Goal: Navigation & Orientation: Locate item on page

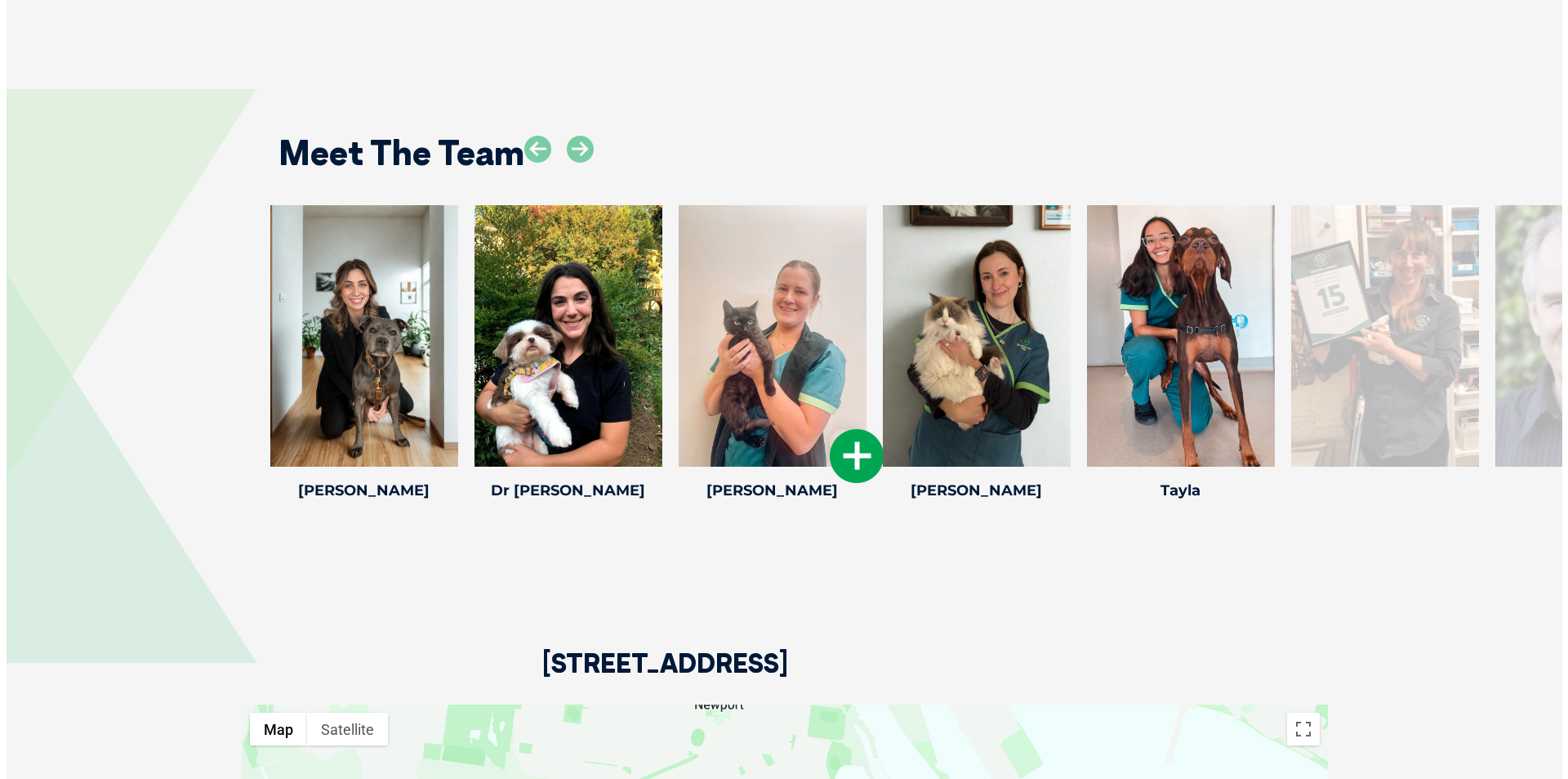
scroll to position [2697, 0]
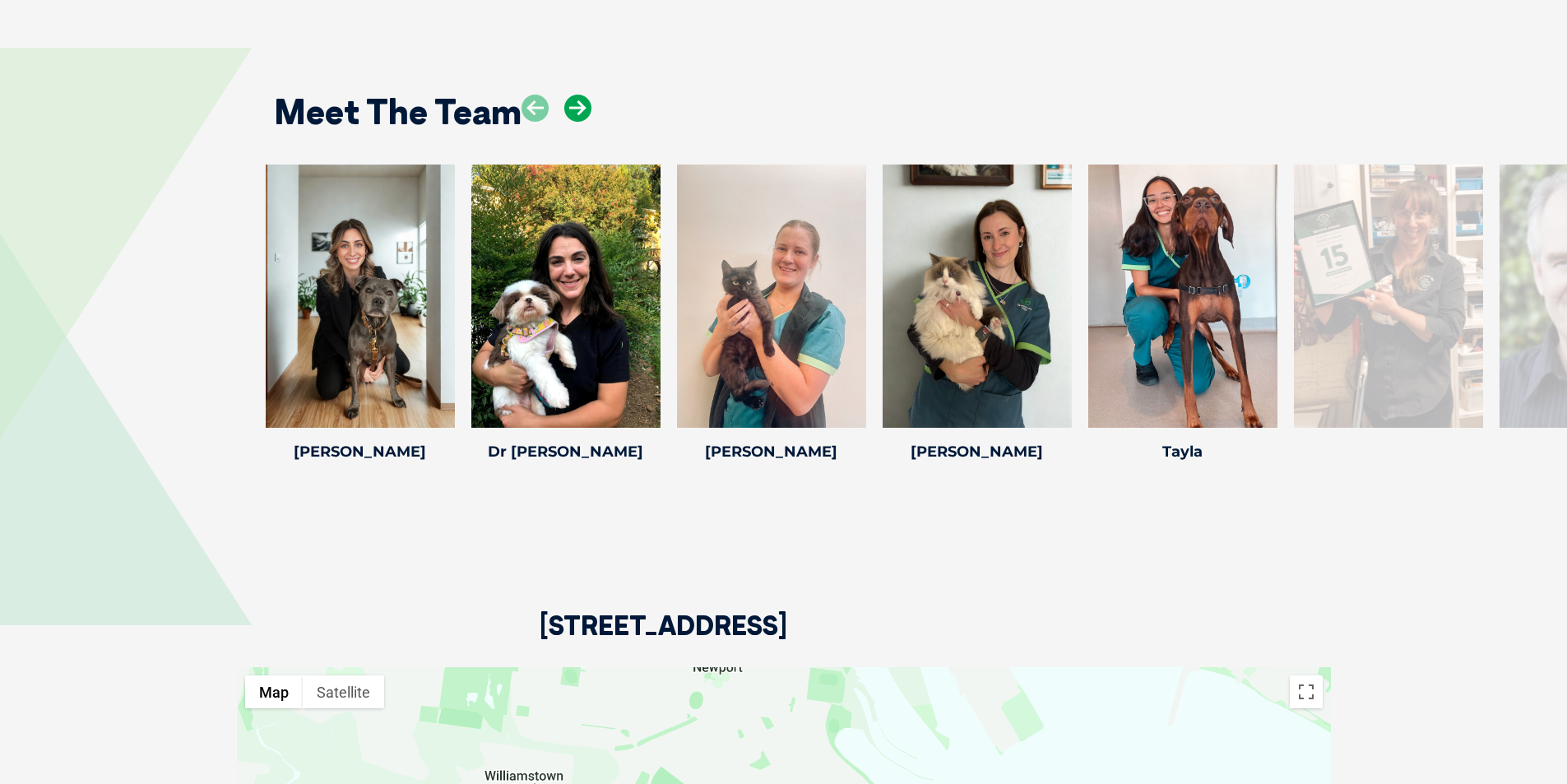
click at [577, 111] on icon at bounding box center [577, 108] width 27 height 27
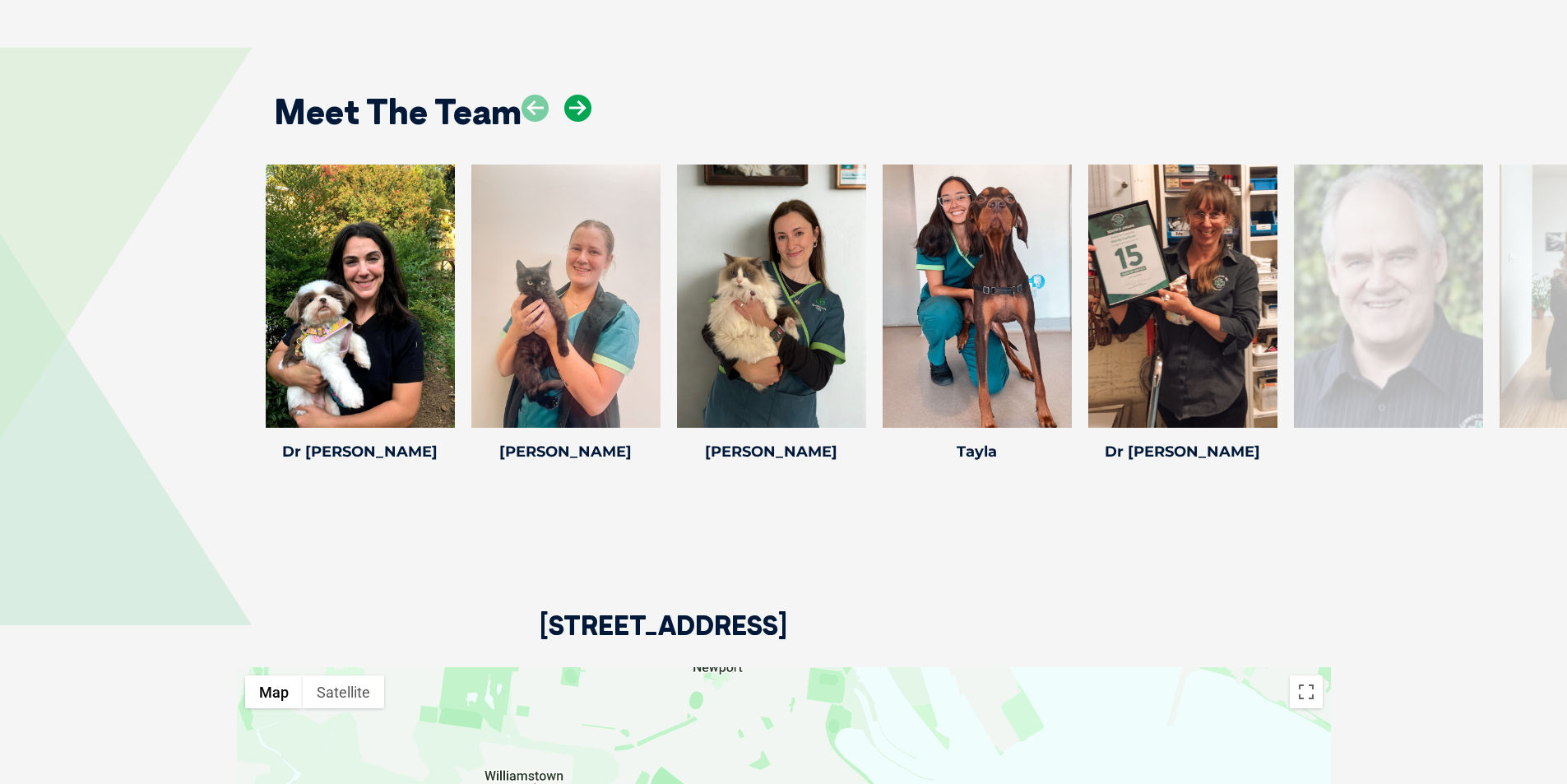
click at [577, 111] on icon at bounding box center [577, 108] width 27 height 27
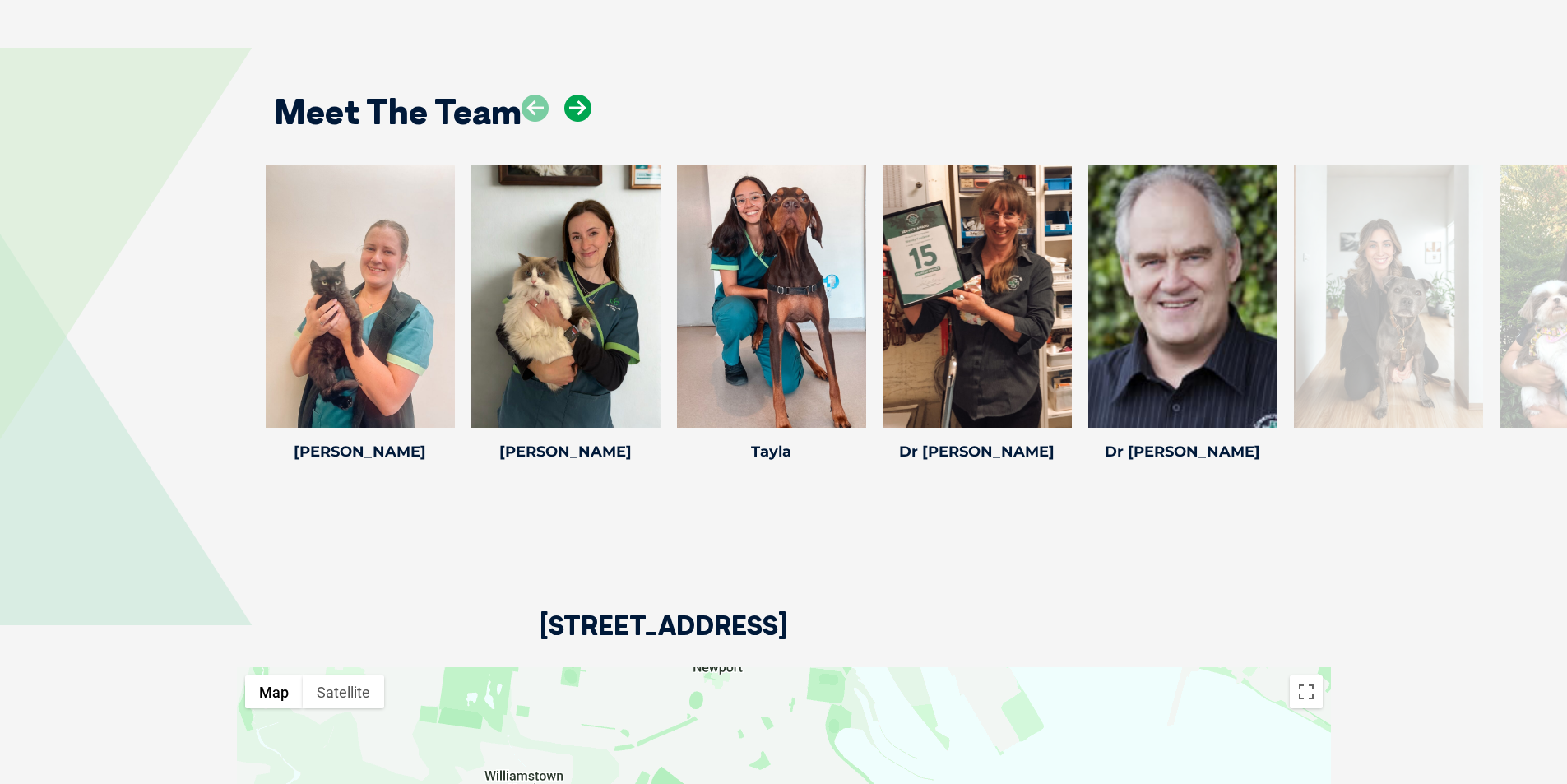
click at [577, 111] on icon at bounding box center [577, 108] width 27 height 27
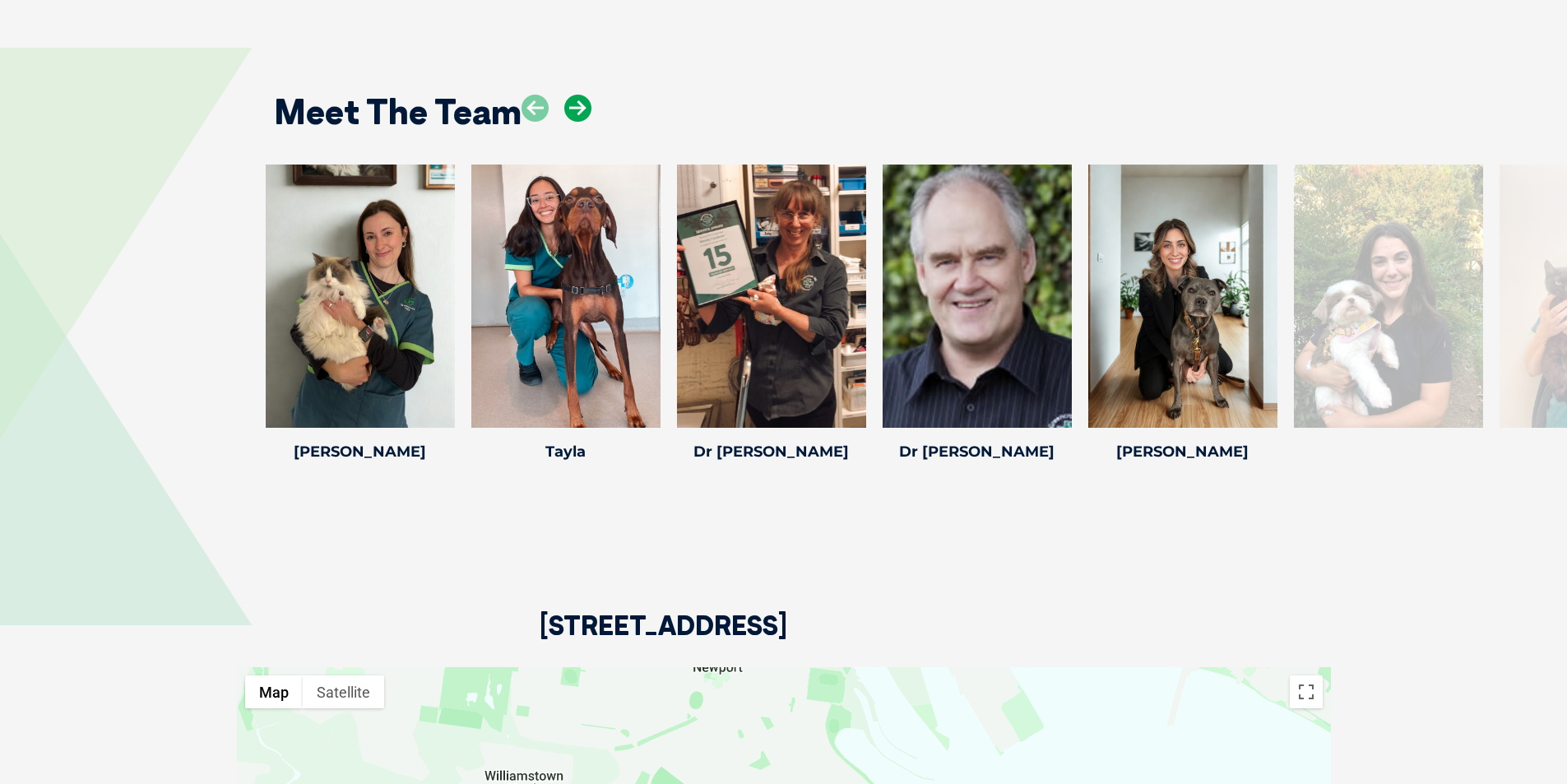
click at [577, 111] on icon at bounding box center [577, 108] width 27 height 27
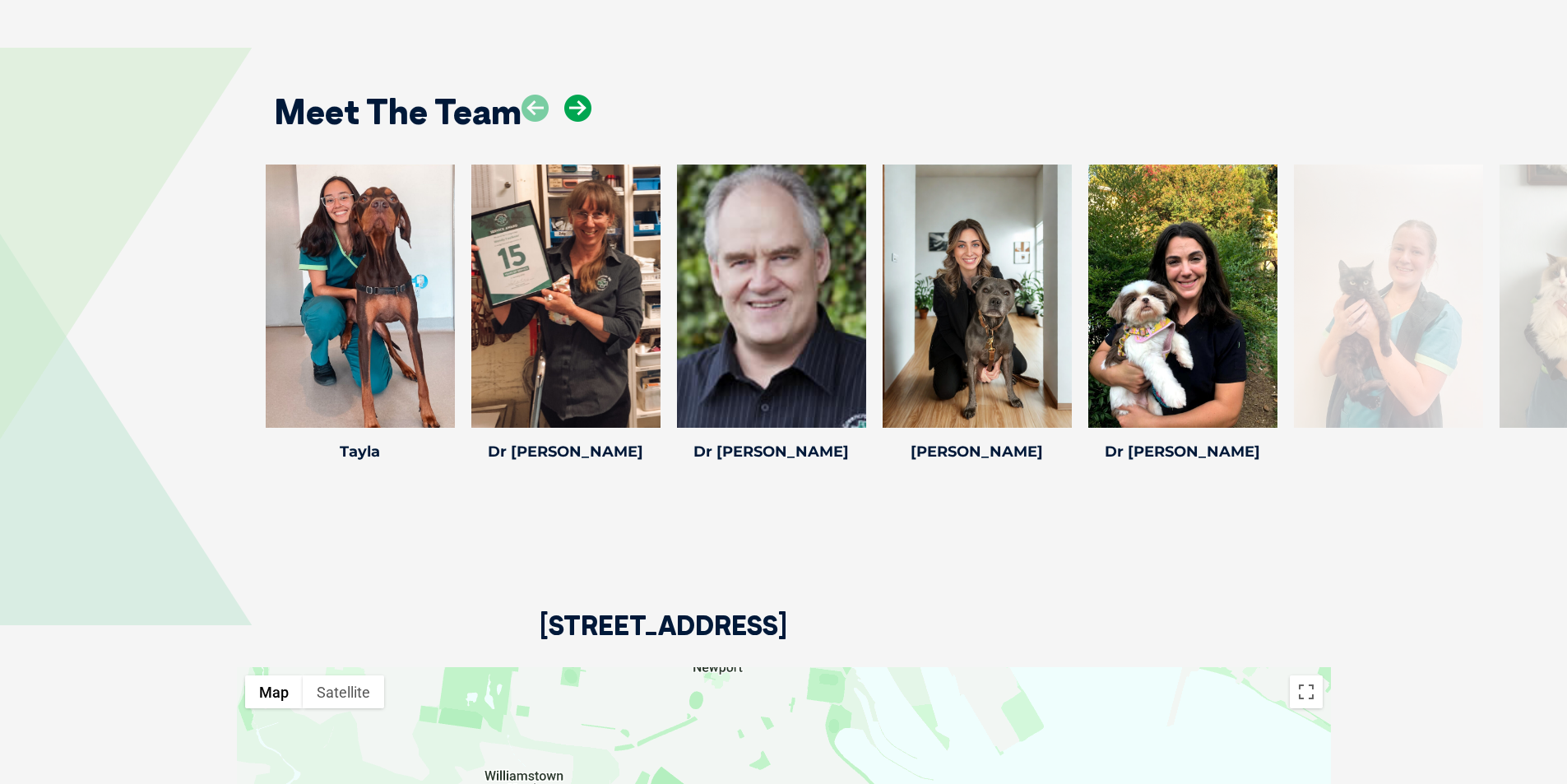
click at [577, 111] on icon at bounding box center [577, 108] width 27 height 27
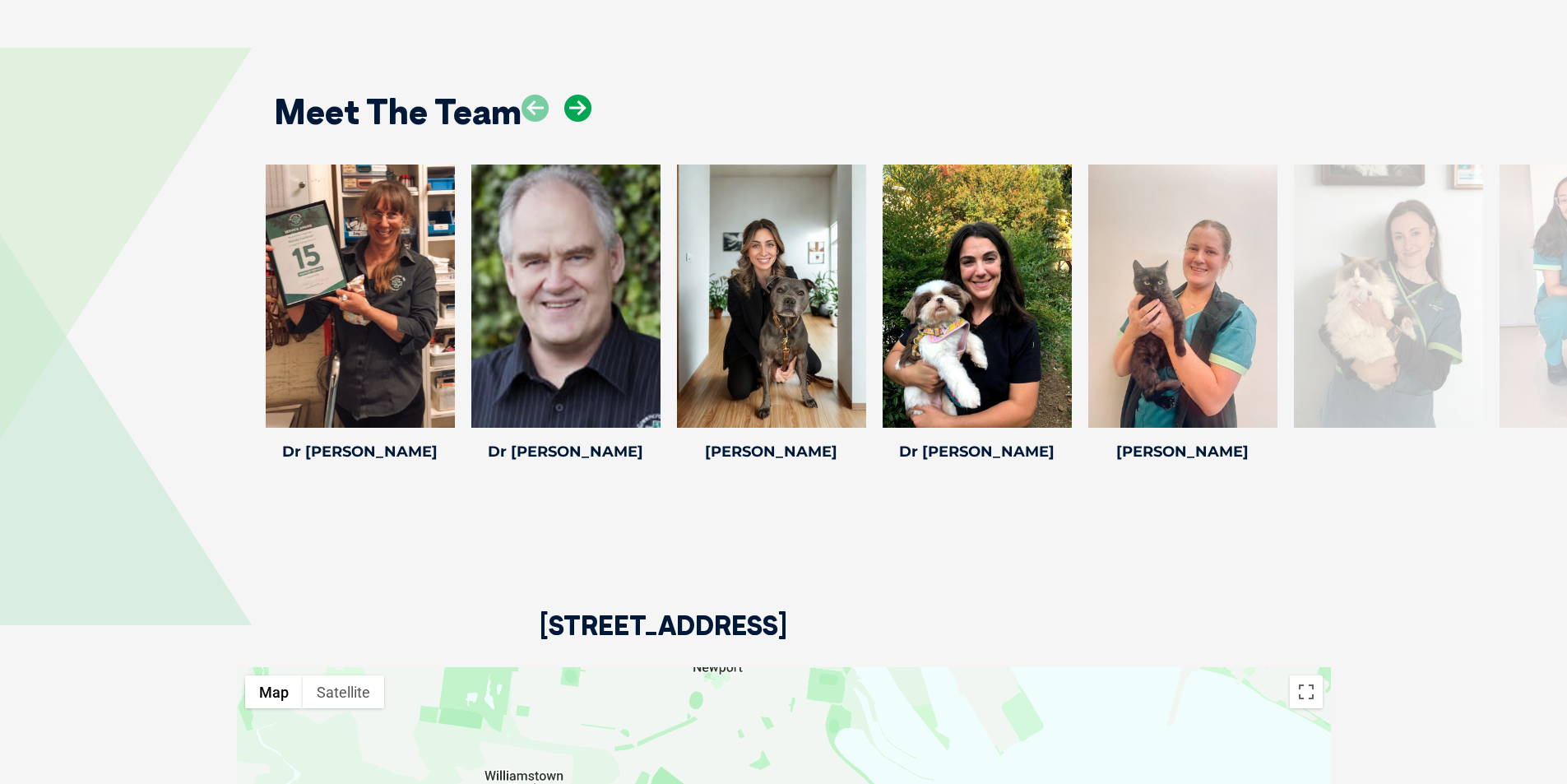
click at [578, 108] on icon at bounding box center [577, 108] width 27 height 27
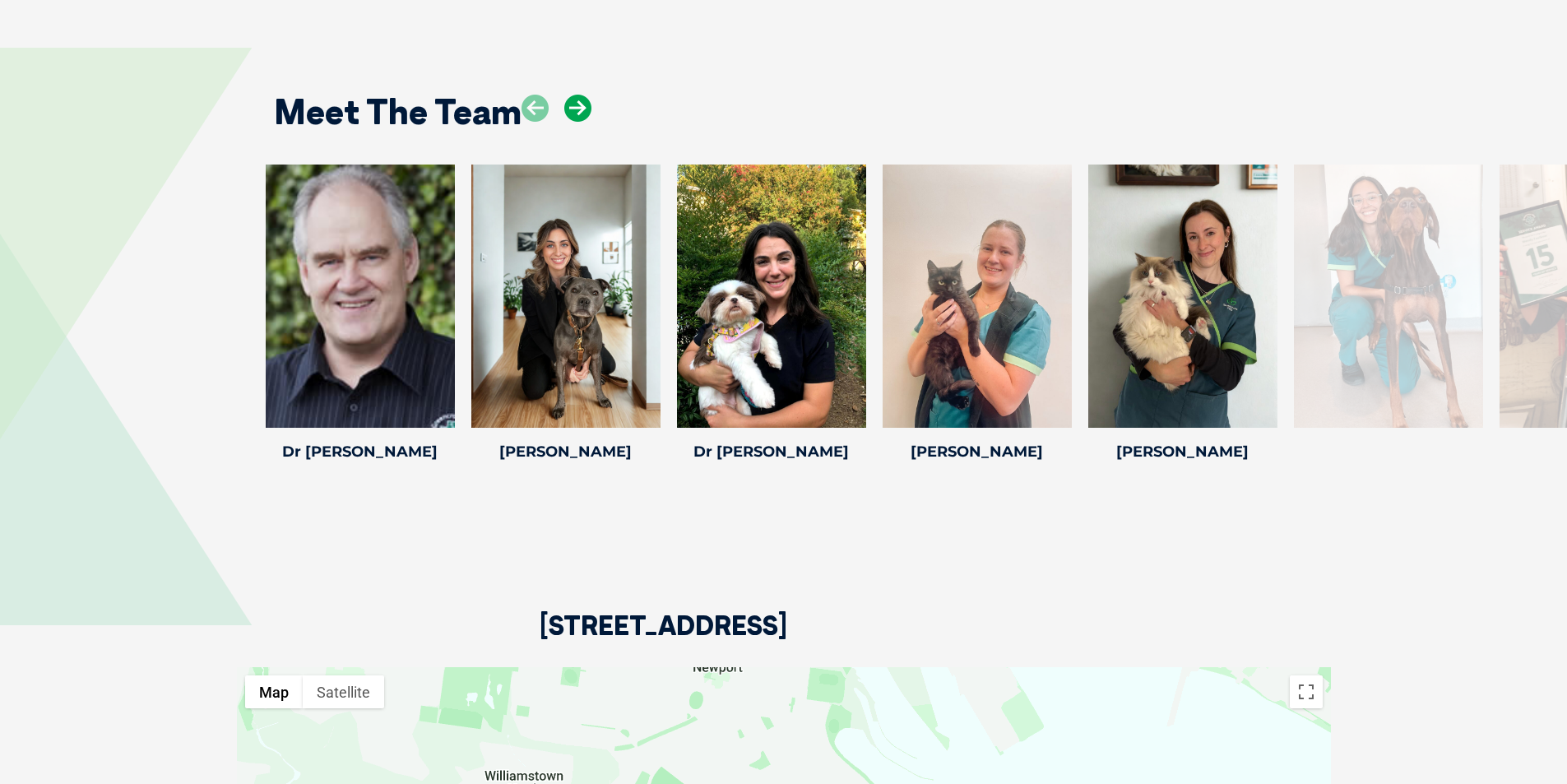
click at [578, 108] on icon at bounding box center [577, 108] width 27 height 27
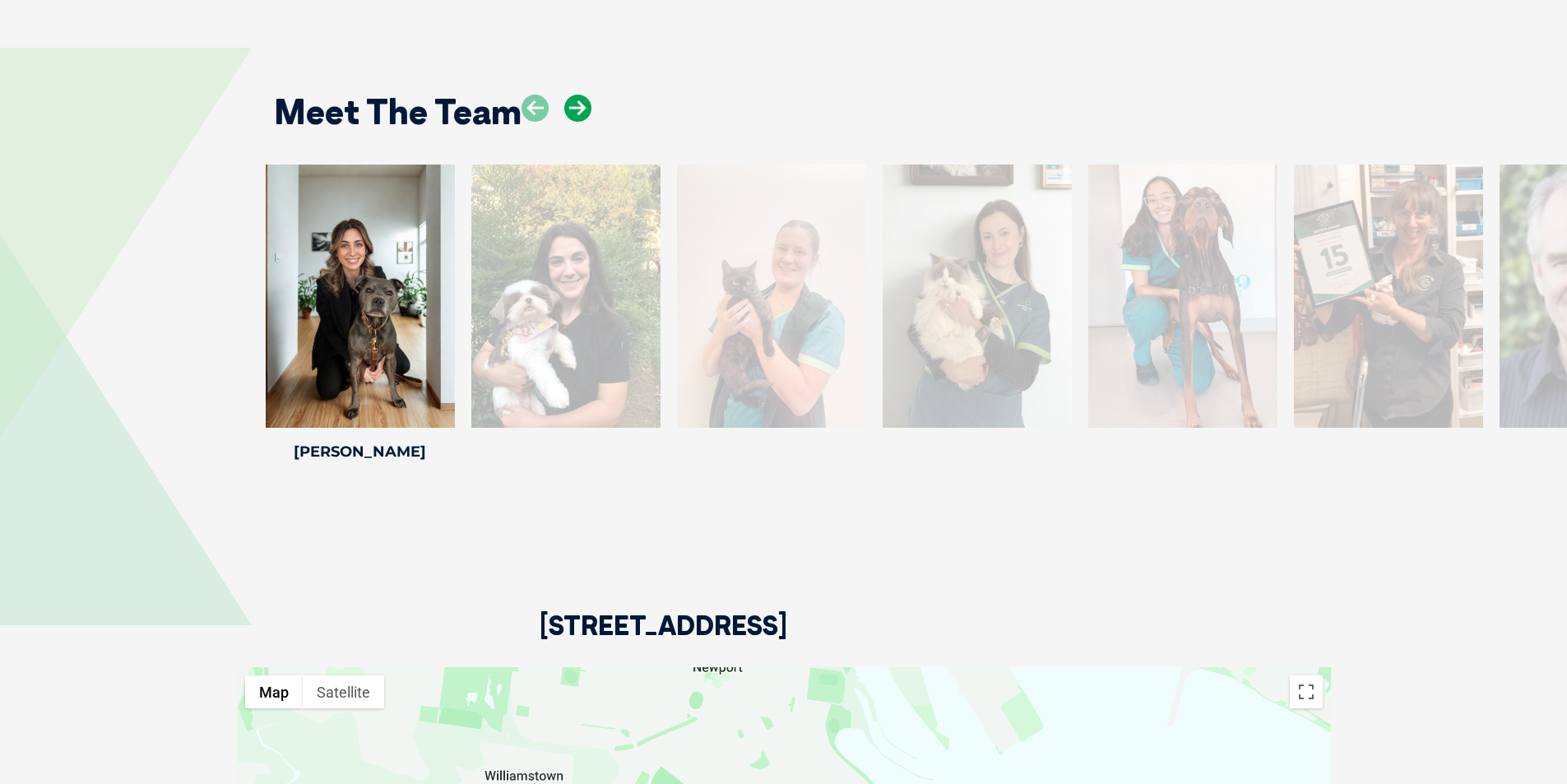
click at [578, 108] on icon at bounding box center [577, 108] width 27 height 27
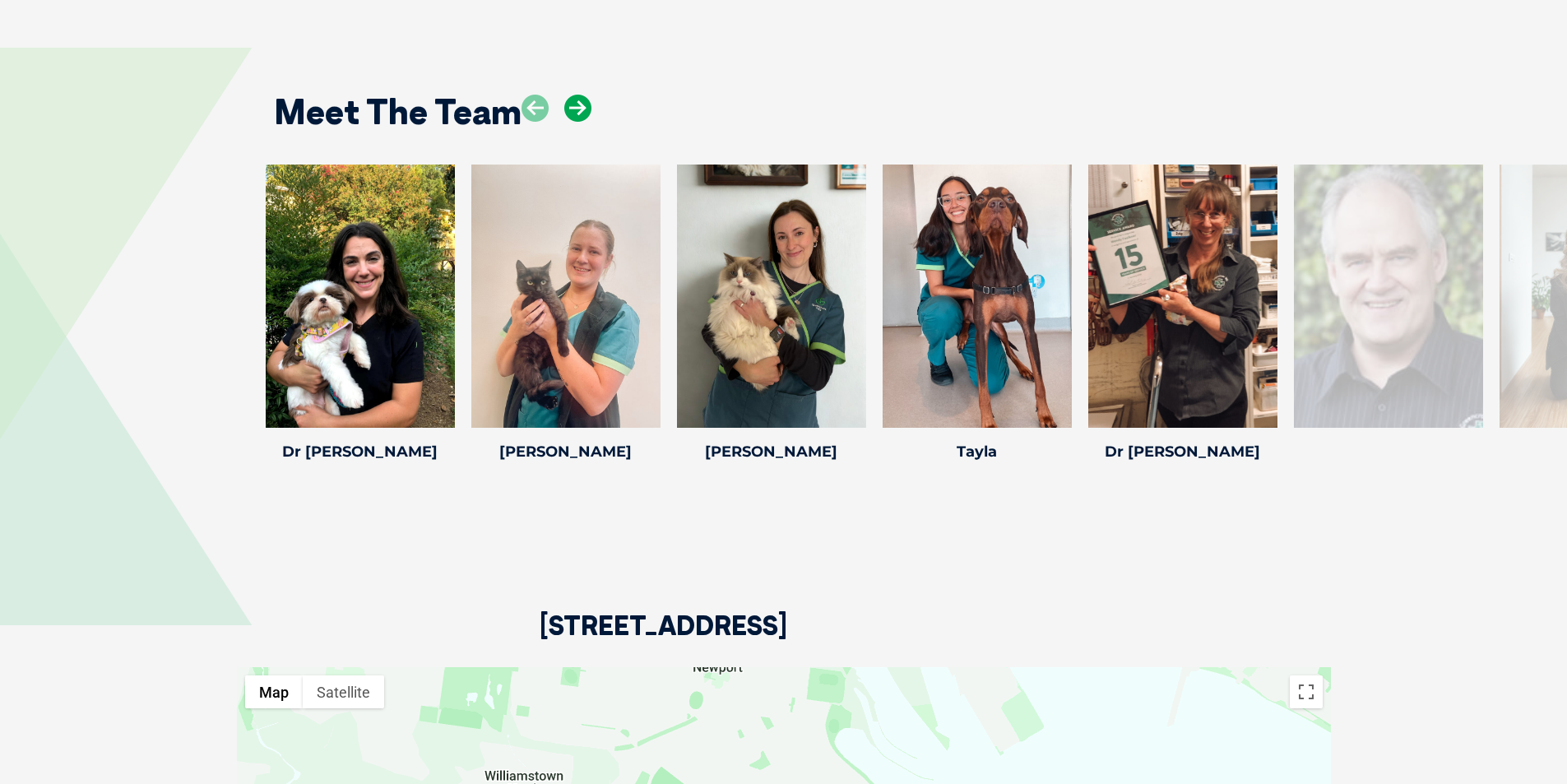
click at [578, 108] on icon at bounding box center [577, 108] width 27 height 27
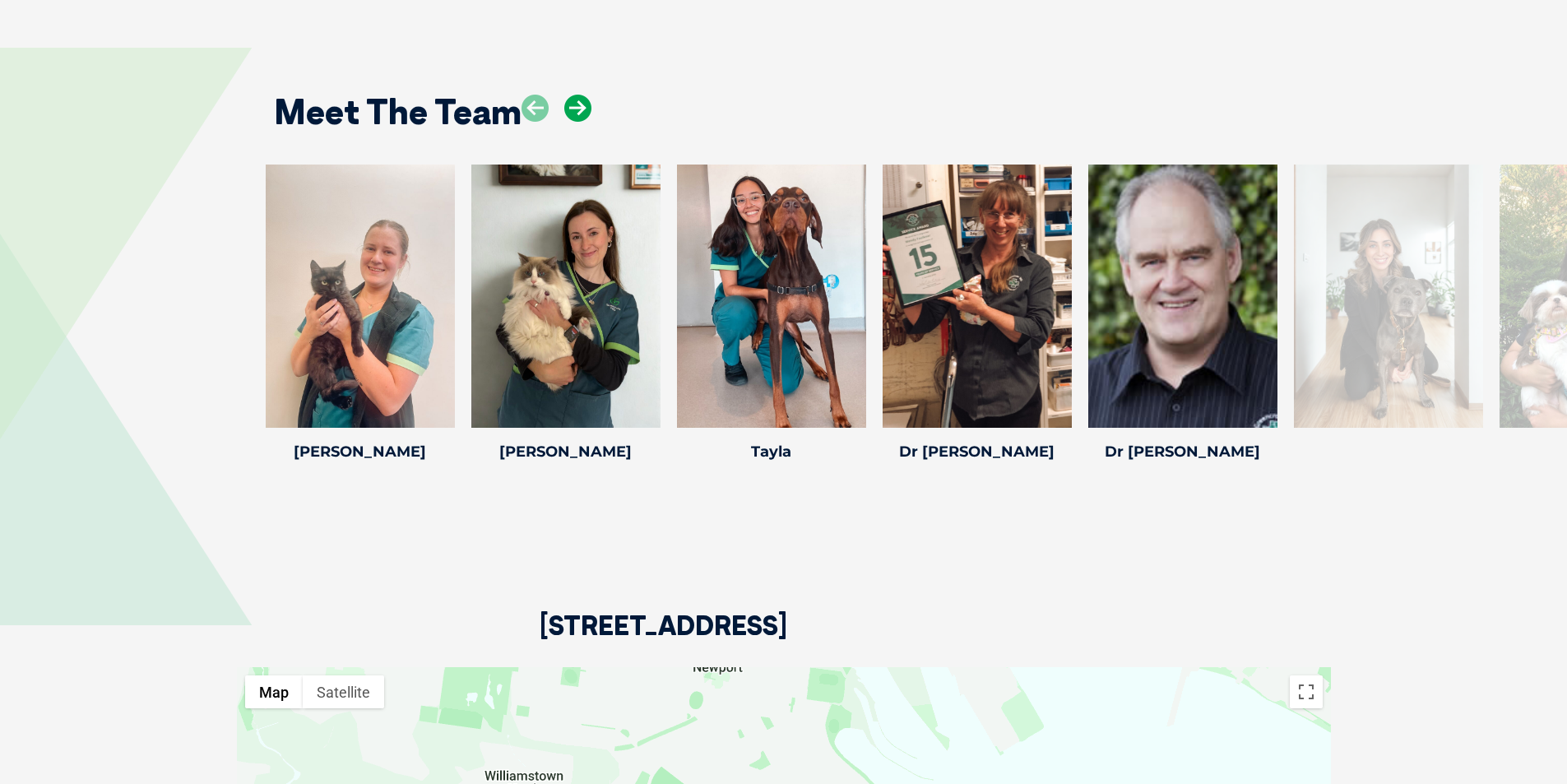
click at [580, 108] on icon at bounding box center [577, 108] width 27 height 27
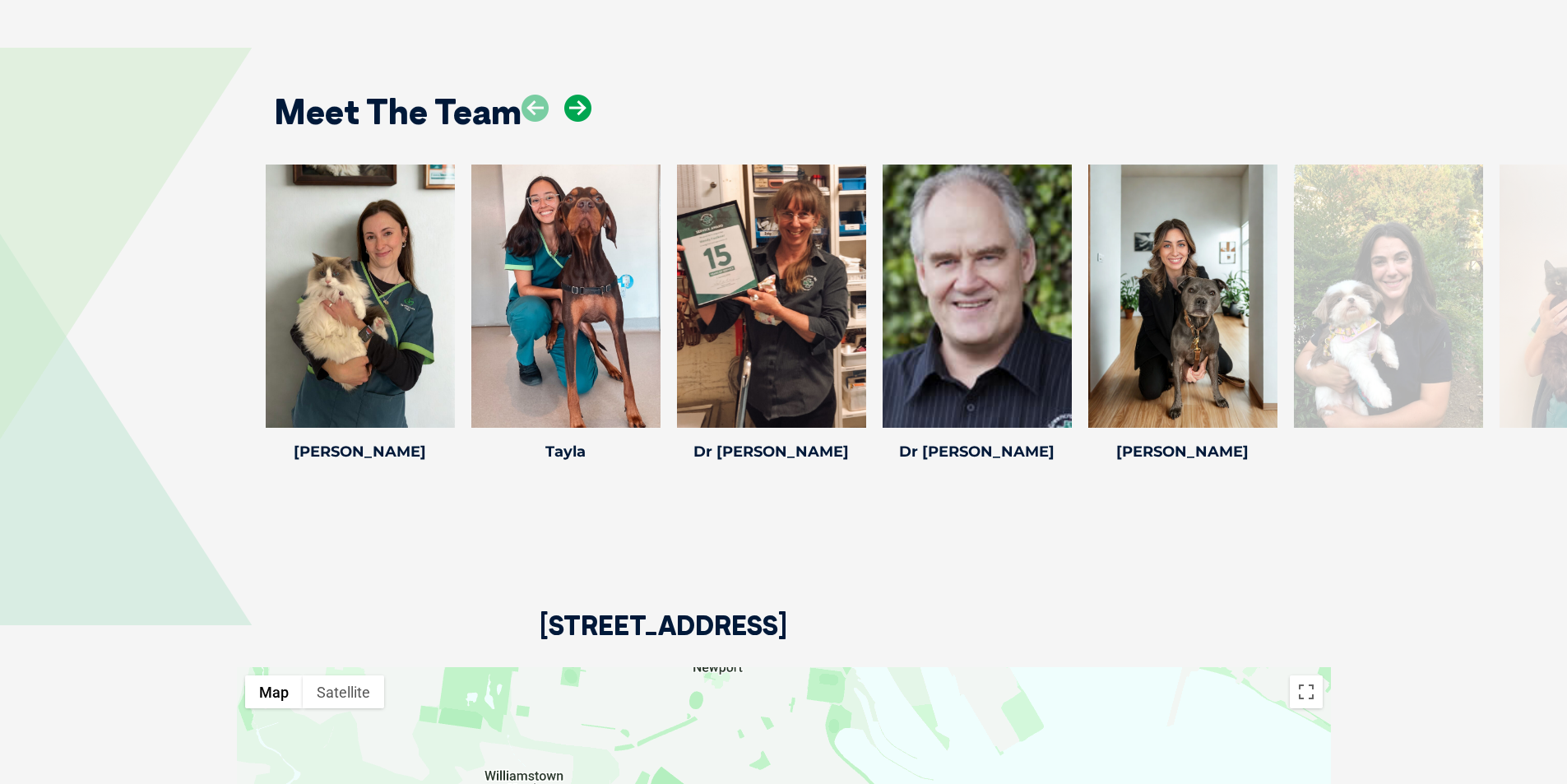
click at [580, 108] on icon at bounding box center [577, 108] width 27 height 27
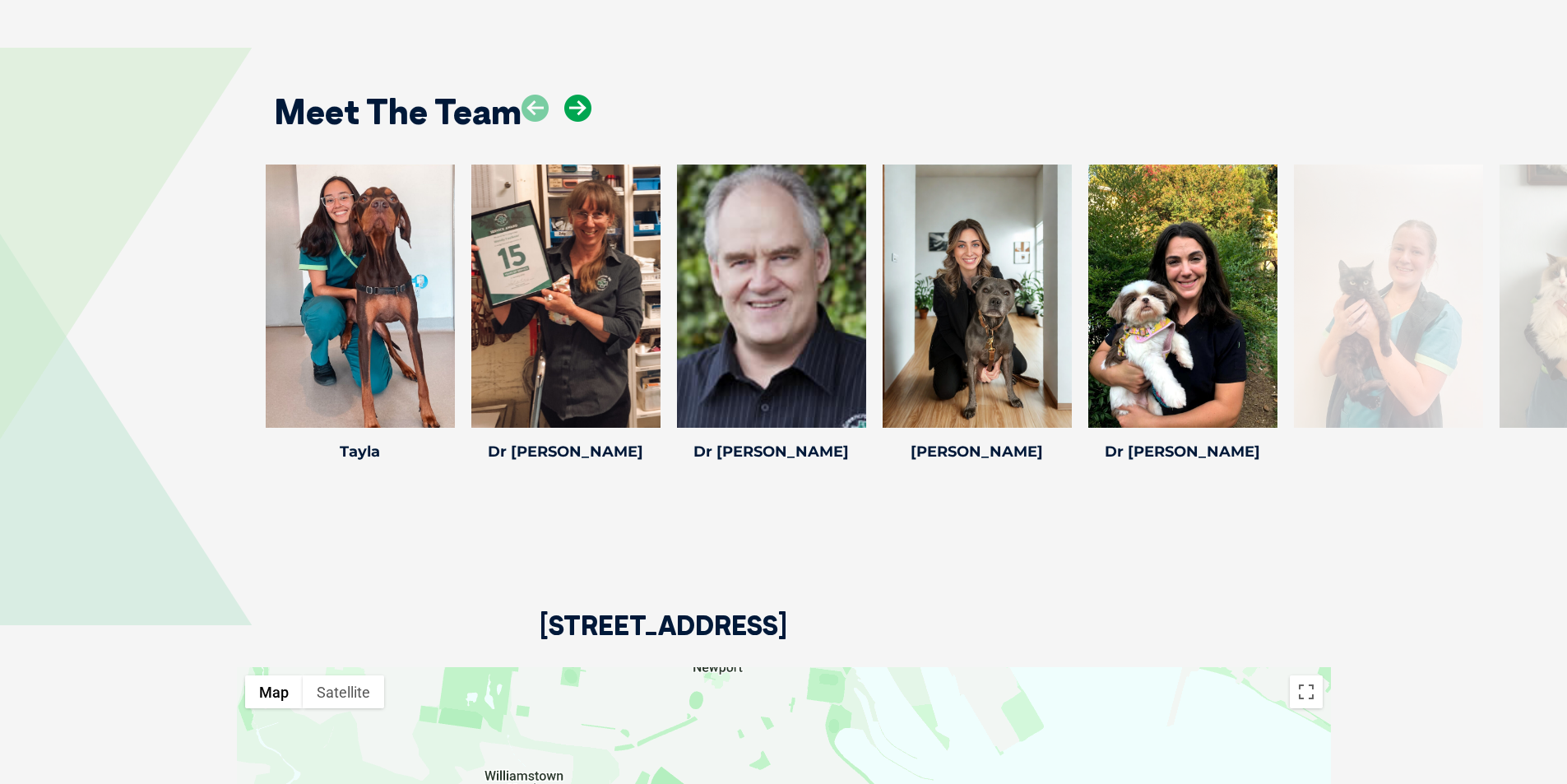
click at [580, 108] on icon at bounding box center [577, 108] width 27 height 27
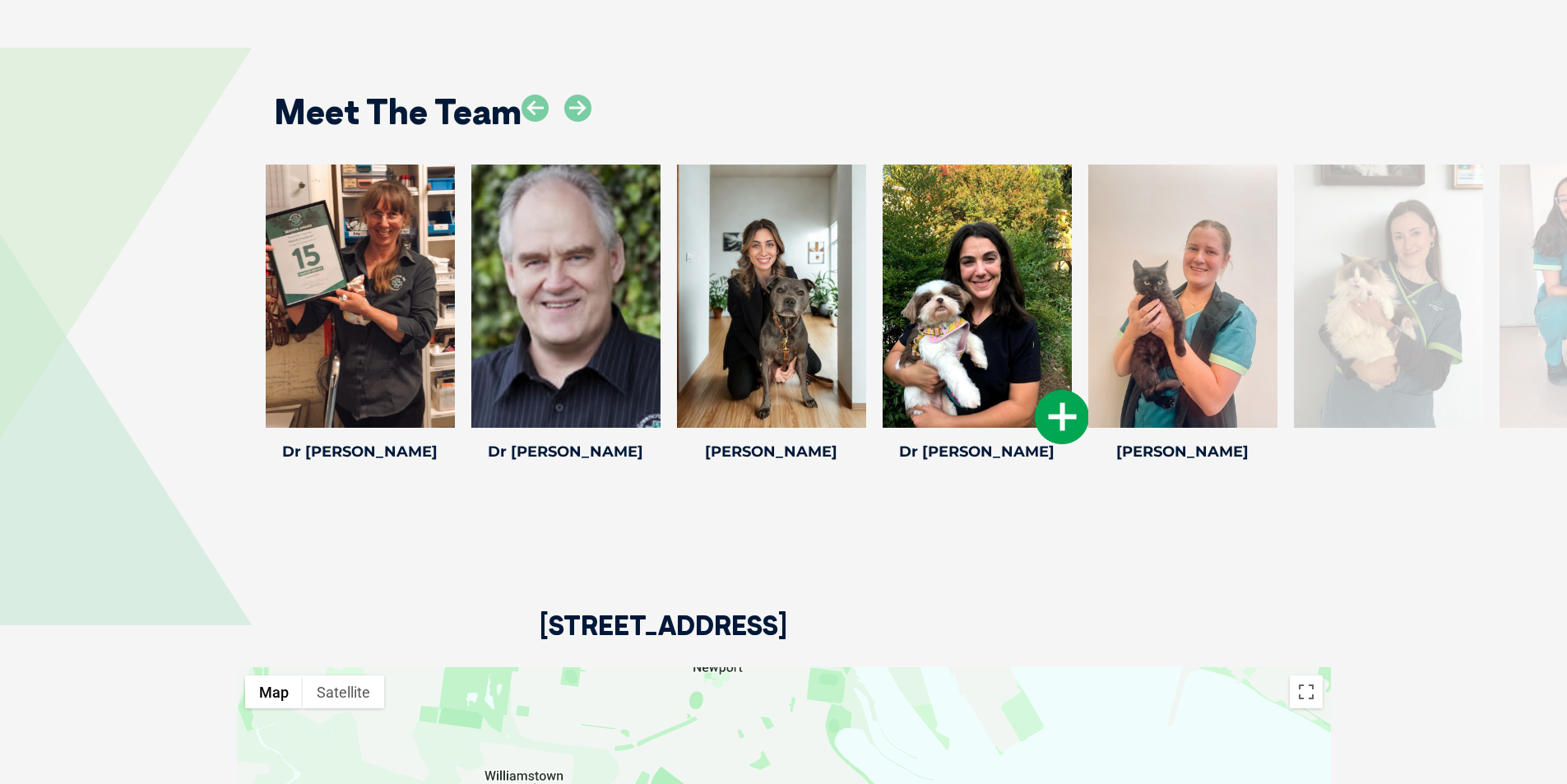
click at [983, 332] on div at bounding box center [977, 296] width 189 height 263
click at [1077, 408] on icon at bounding box center [1062, 416] width 54 height 54
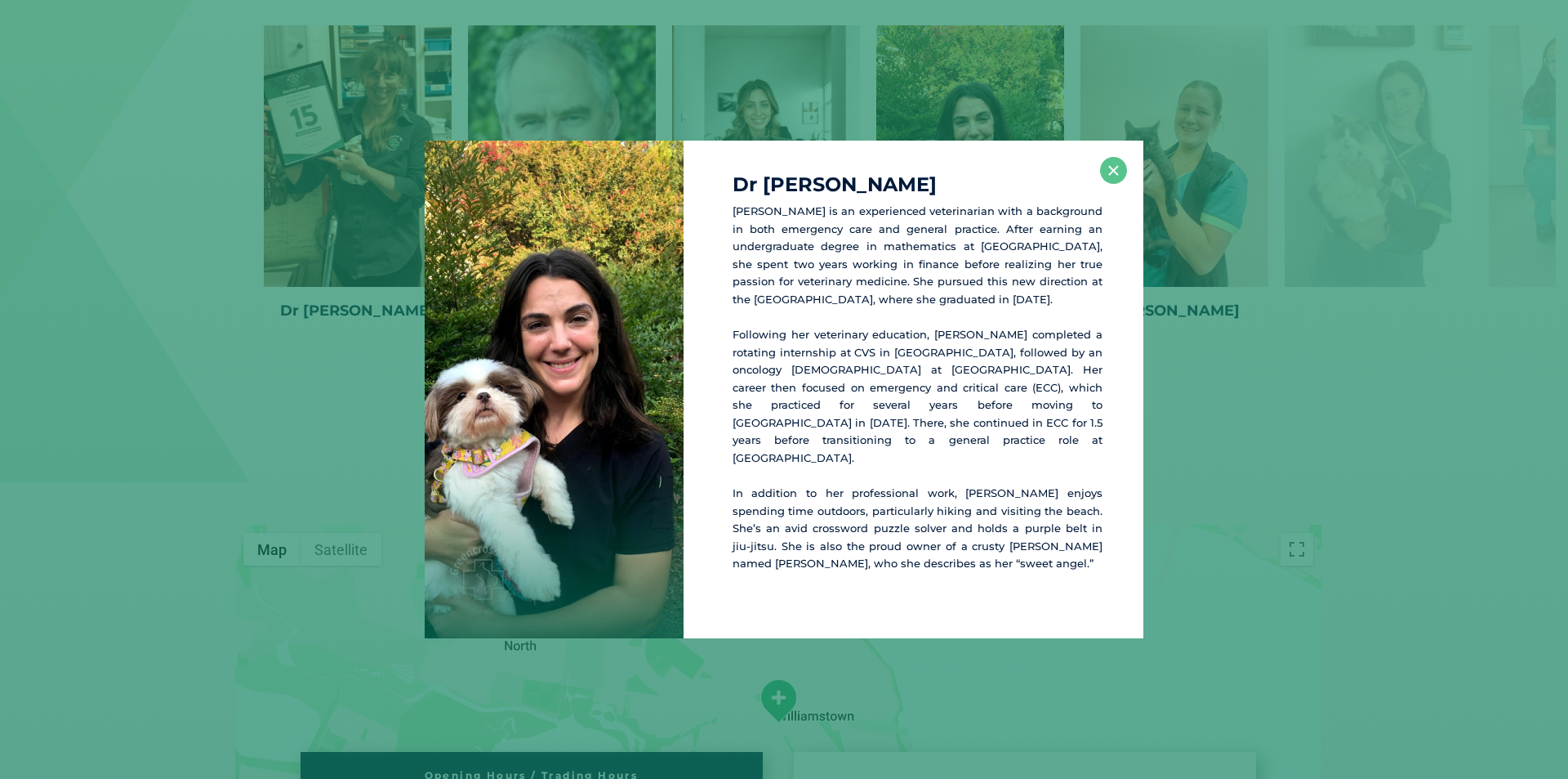
scroll to position [2835, 0]
